Goal: Navigation & Orientation: Find specific page/section

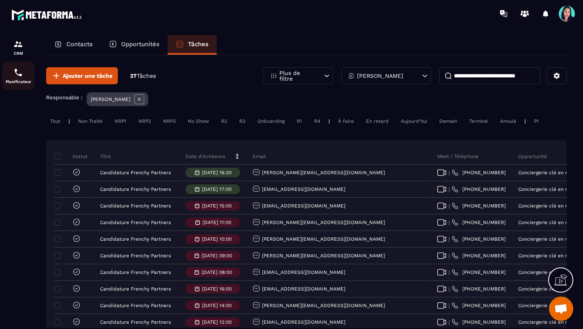
click at [18, 78] on div "Planificateur" at bounding box center [18, 76] width 32 height 16
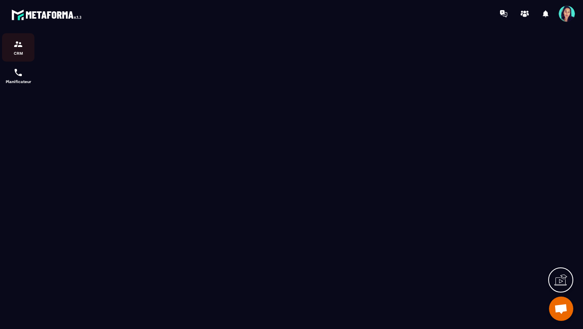
click at [15, 49] on div "CRM" at bounding box center [18, 47] width 32 height 16
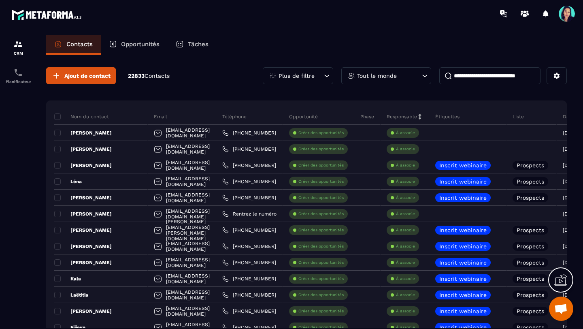
click at [201, 44] on p "Tâches" at bounding box center [198, 43] width 21 height 7
